Goal: Transaction & Acquisition: Register for event/course

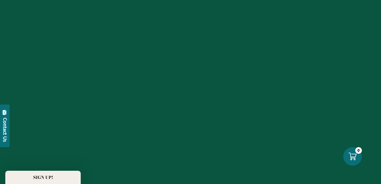
click at [365, 52] on div "Close dialog Discover Our Collections Join our community to receive exclusive u…" at bounding box center [190, 92] width 381 height 184
click at [83, 169] on circle "Close teaser" at bounding box center [82, 169] width 5 height 5
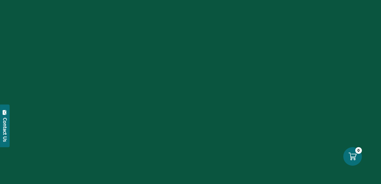
click at [218, 14] on div at bounding box center [190, 92] width 381 height 184
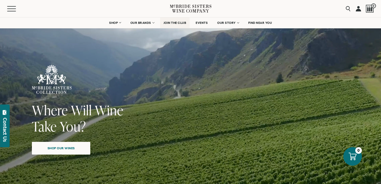
click at [182, 22] on span "JOIN THE CLUB" at bounding box center [174, 23] width 23 height 4
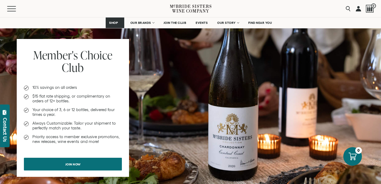
scroll to position [323, 0]
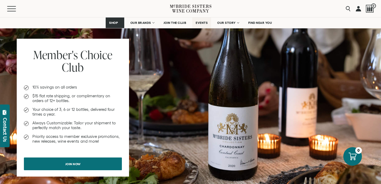
click at [203, 23] on span "EVENTS" at bounding box center [202, 23] width 12 height 4
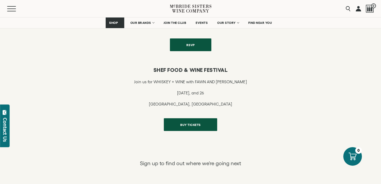
scroll to position [219, 0]
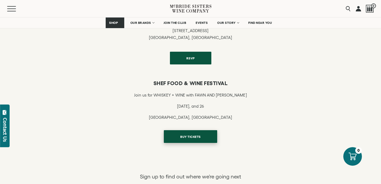
click at [187, 138] on span "BUY TICKETS" at bounding box center [190, 137] width 39 height 10
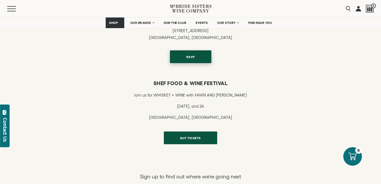
click at [189, 59] on span "RSVP" at bounding box center [190, 57] width 27 height 10
